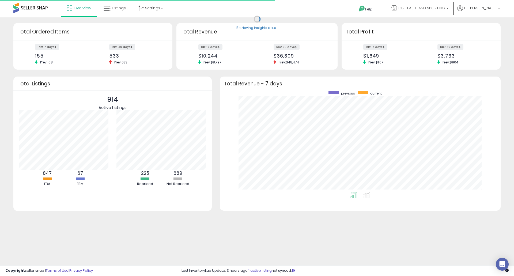
scroll to position [101, 270]
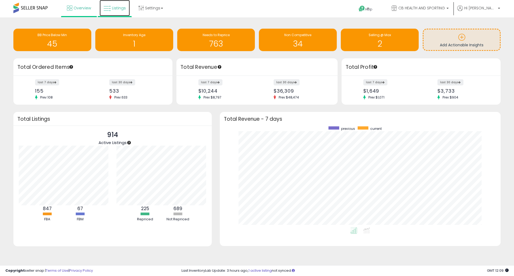
click at [124, 8] on span "Listings" at bounding box center [119, 7] width 14 height 5
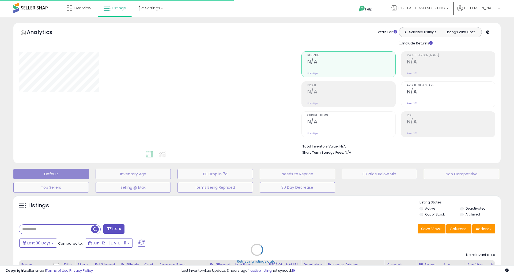
click at [191, 222] on div "Retrieving listings data.." at bounding box center [256, 254] width 495 height 122
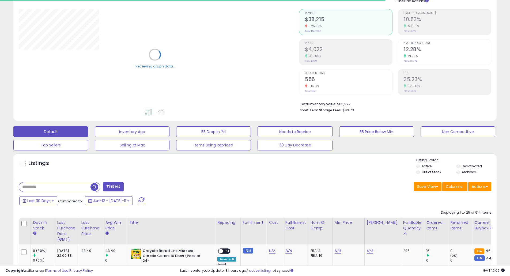
scroll to position [107, 0]
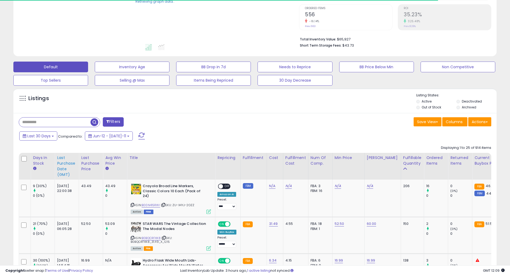
click at [66, 163] on div "Last Purchase Date (GMT)" at bounding box center [67, 166] width 20 height 22
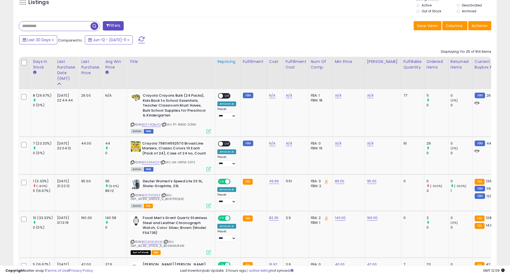
scroll to position [214, 0]
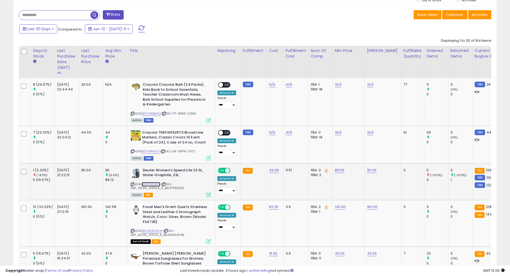
click at [155, 185] on link "B097PZQXXZ" at bounding box center [151, 184] width 19 height 5
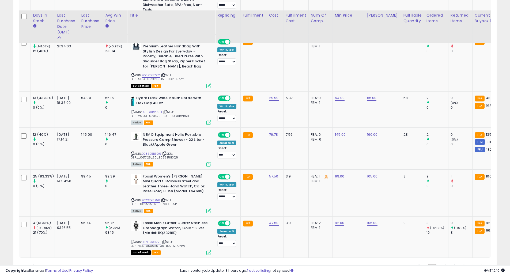
scroll to position [1170, 0]
